Goal: Information Seeking & Learning: Learn about a topic

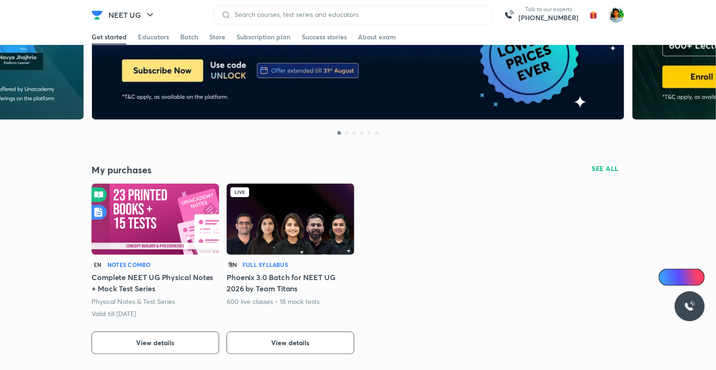
scroll to position [100, 0]
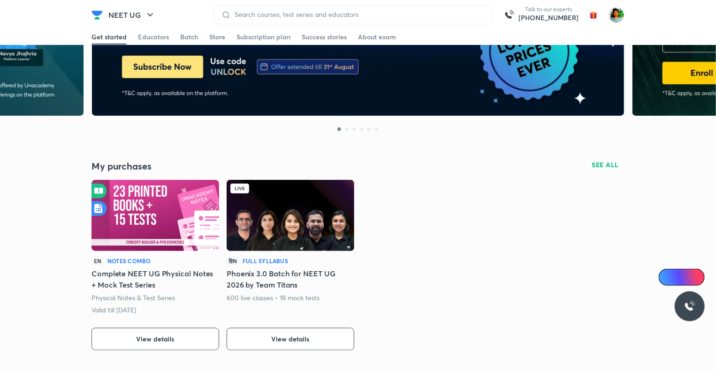
click at [248, 231] on img at bounding box center [290, 215] width 128 height 71
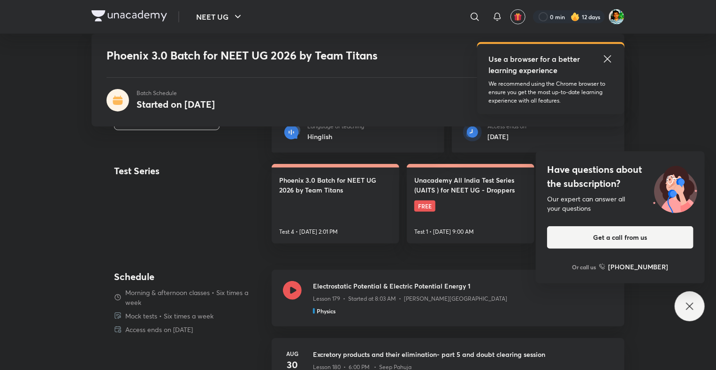
scroll to position [235, 0]
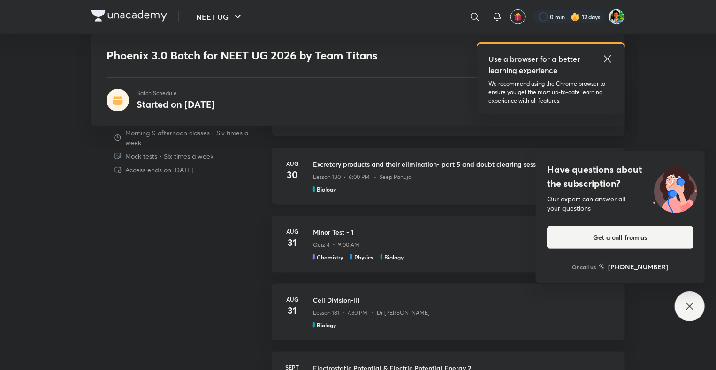
scroll to position [424, 0]
click at [334, 258] on h5 "Chemistry" at bounding box center [330, 258] width 26 height 8
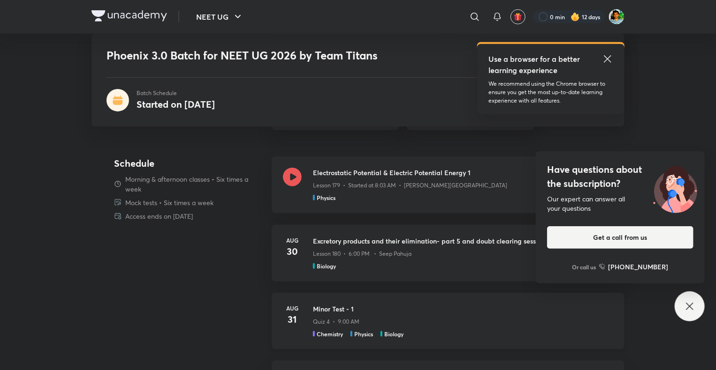
scroll to position [341, 0]
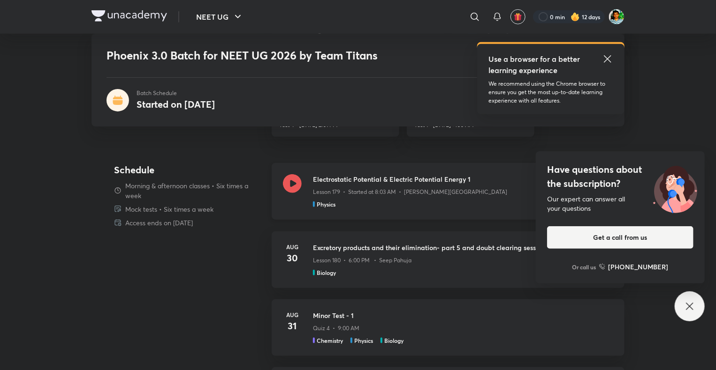
click at [286, 181] on icon at bounding box center [292, 183] width 19 height 19
